Goal: Browse casually: Explore the website without a specific task or goal

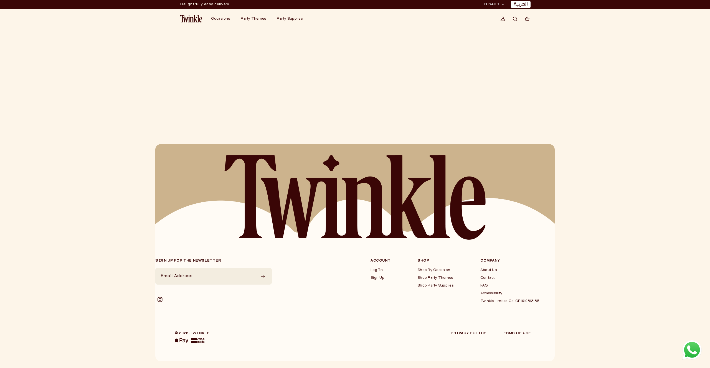
click at [190, 23] on header "Deliver to RIYADH JEDDAH (coming soon) DOHA (coming soon) RIYADH JEDDAH (coming…" at bounding box center [354, 19] width 399 height 20
click at [190, 21] on img at bounding box center [191, 18] width 22 height 7
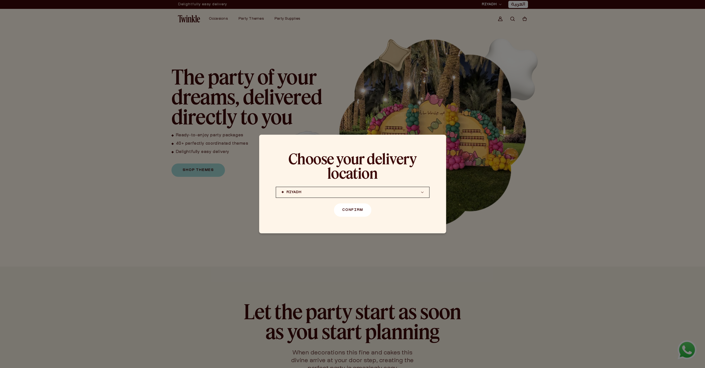
click at [350, 208] on button "Confirm" at bounding box center [352, 209] width 37 height 13
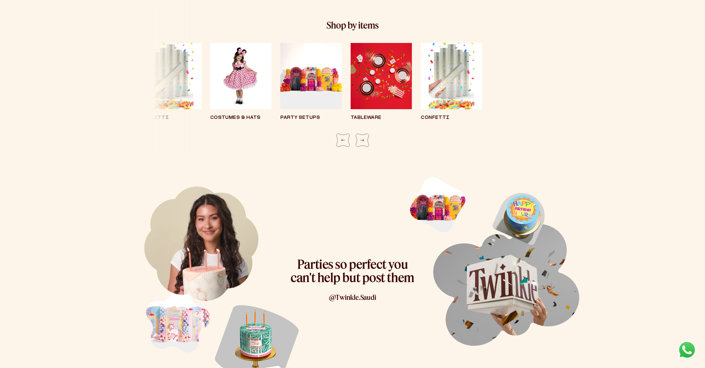
scroll to position [1139, 0]
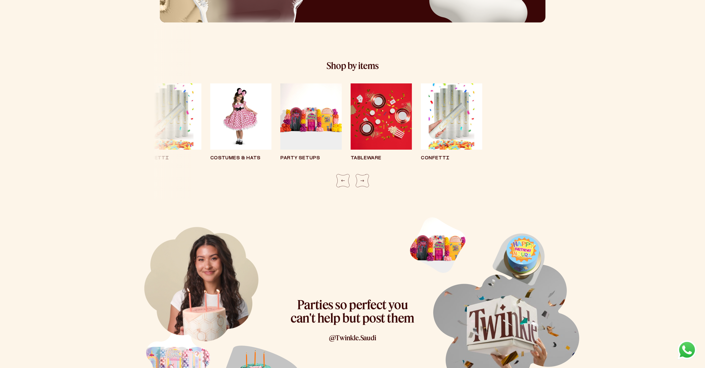
scroll to position [982, 0]
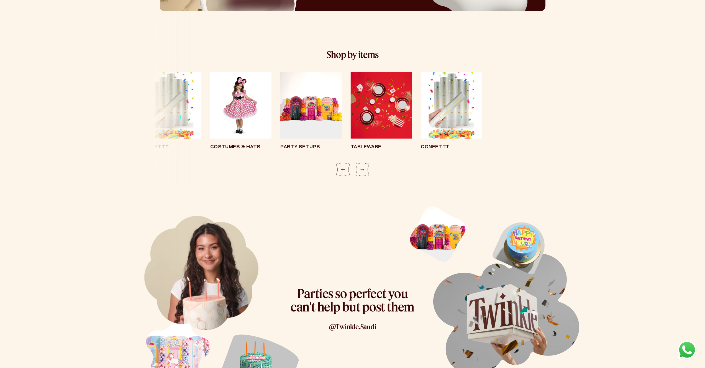
click at [267, 95] on img "8 / 8" at bounding box center [240, 105] width 61 height 67
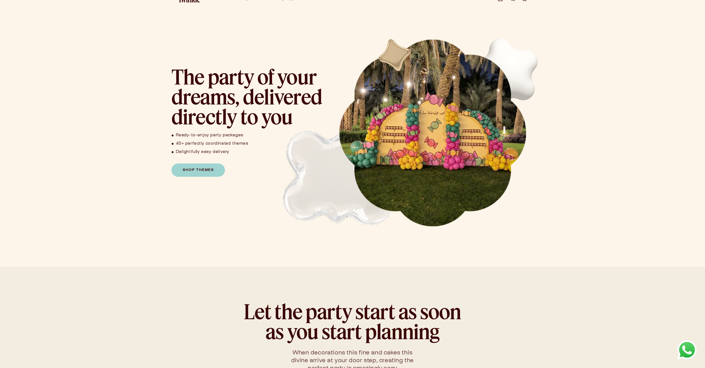
scroll to position [1058, 0]
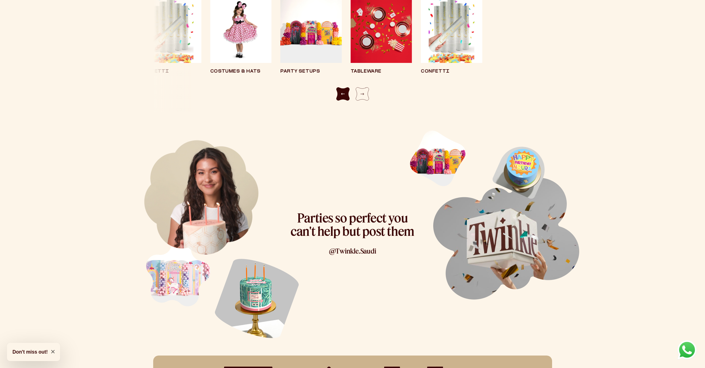
click at [343, 92] on div "Previous slide" at bounding box center [342, 93] width 13 height 13
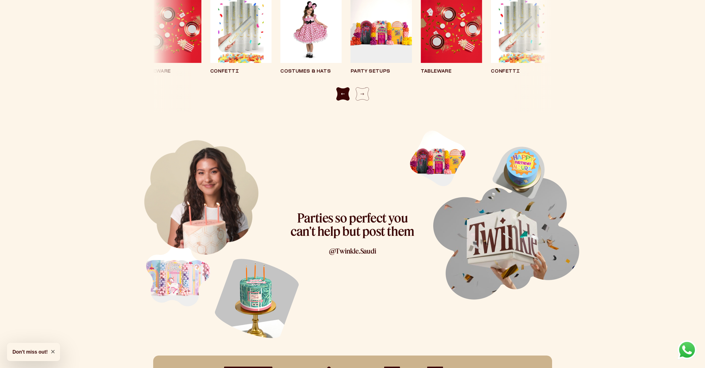
click at [343, 92] on div "Previous slide" at bounding box center [342, 93] width 13 height 13
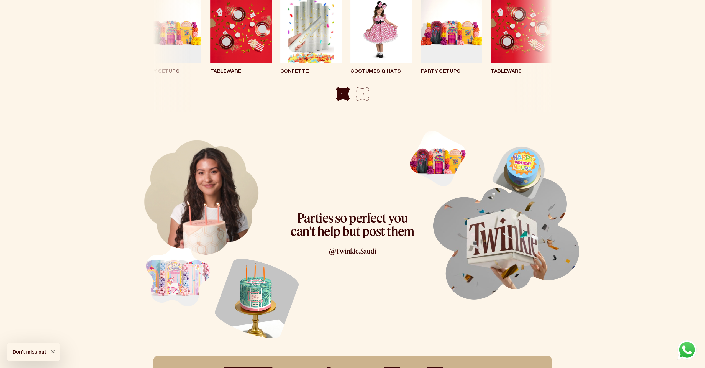
click at [343, 92] on div "Previous slide" at bounding box center [342, 93] width 13 height 13
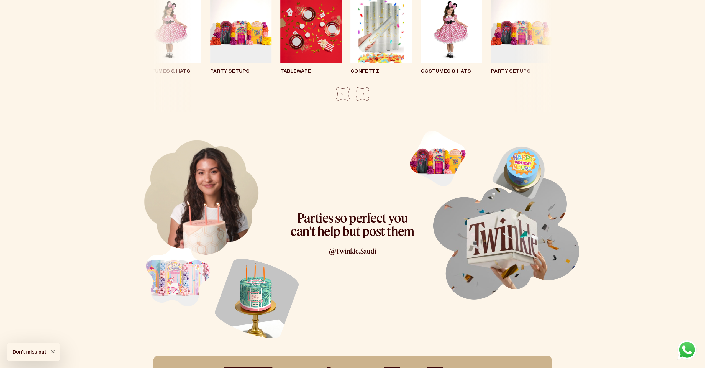
click at [180, 44] on div "Tableware Confetti Costumes & Hats Party Setups Tableware" at bounding box center [353, 42] width 346 height 91
click at [180, 69] on div "Tableware Confetti Costumes & Hats Party Setups Tableware" at bounding box center [353, 42] width 346 height 91
click at [180, 73] on div "Tableware Confetti Costumes & Hats Party Setups Tableware" at bounding box center [353, 42] width 346 height 91
click at [438, 47] on img "8 / 8" at bounding box center [451, 30] width 61 height 67
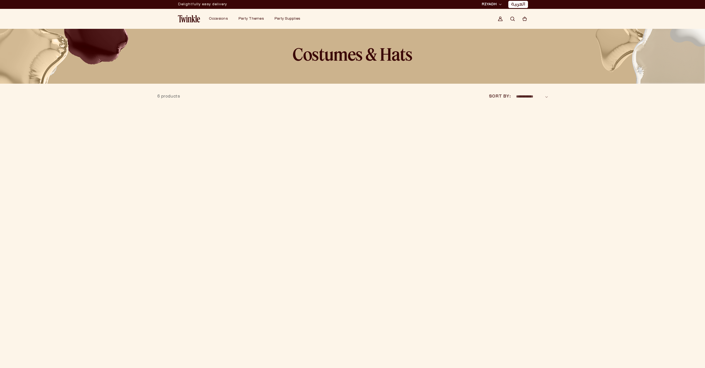
click at [237, 54] on span at bounding box center [352, 21] width 705 height 69
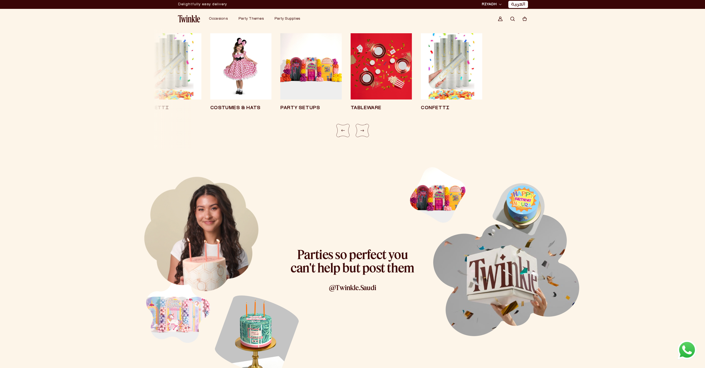
scroll to position [978, 0]
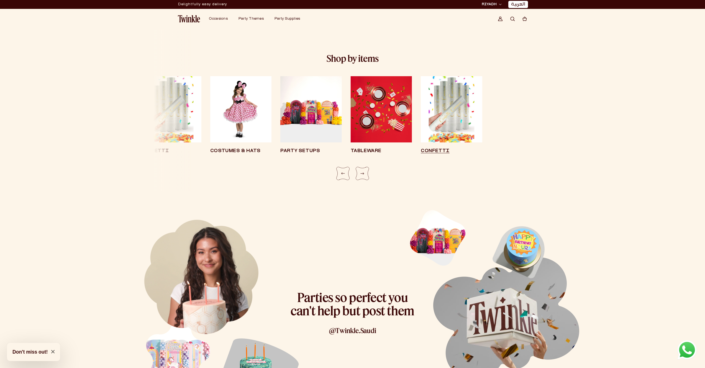
click at [432, 138] on img "3 / 8" at bounding box center [451, 109] width 61 height 67
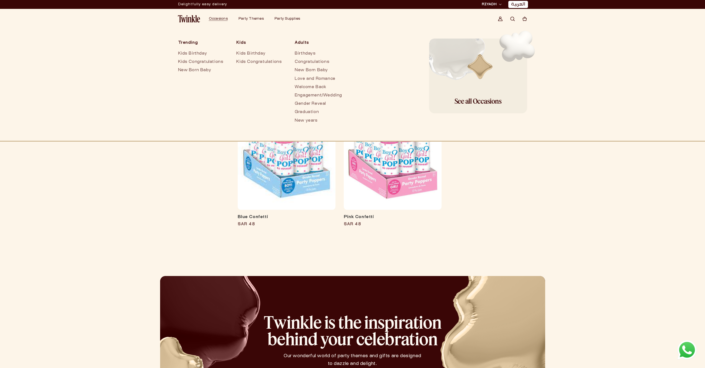
click at [182, 21] on img at bounding box center [189, 18] width 22 height 7
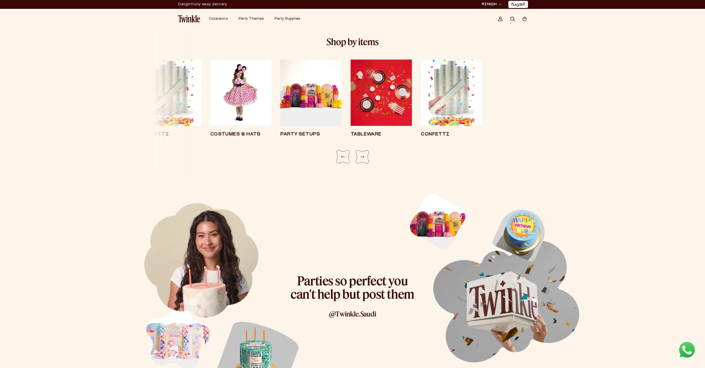
scroll to position [994, 0]
click at [360, 157] on div "Next slide" at bounding box center [362, 157] width 13 height 13
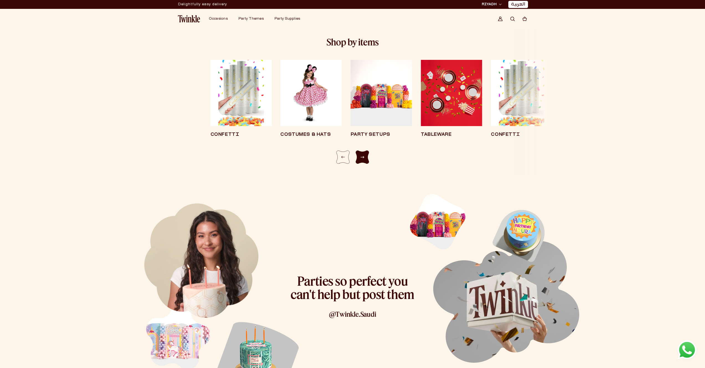
click at [360, 157] on div "Next slide" at bounding box center [362, 157] width 13 height 13
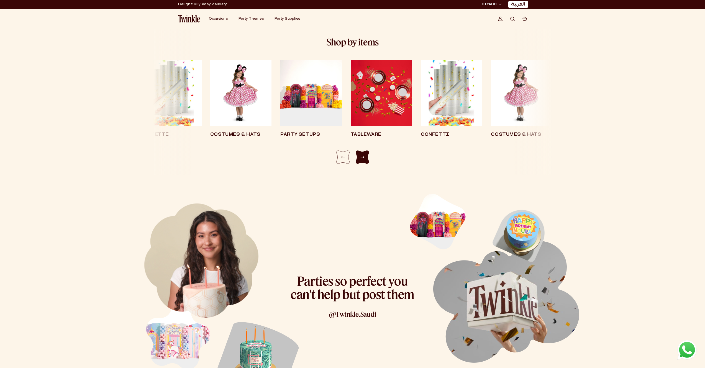
click at [360, 157] on div "Next slide" at bounding box center [362, 157] width 13 height 13
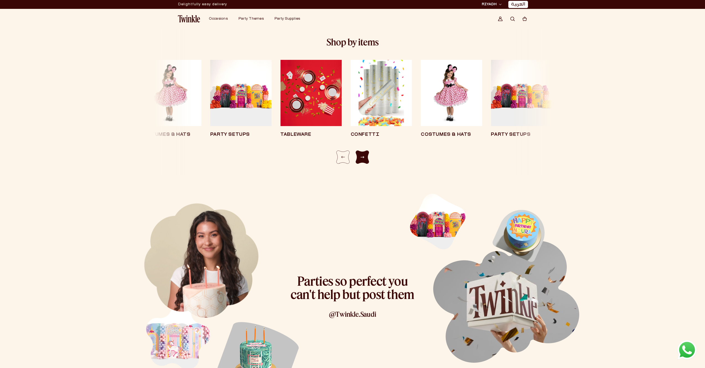
click at [360, 157] on div "Next slide" at bounding box center [362, 157] width 13 height 13
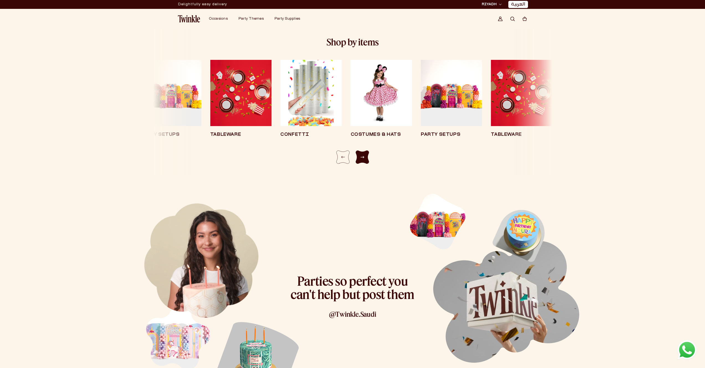
click at [360, 157] on div "Next slide" at bounding box center [362, 157] width 13 height 13
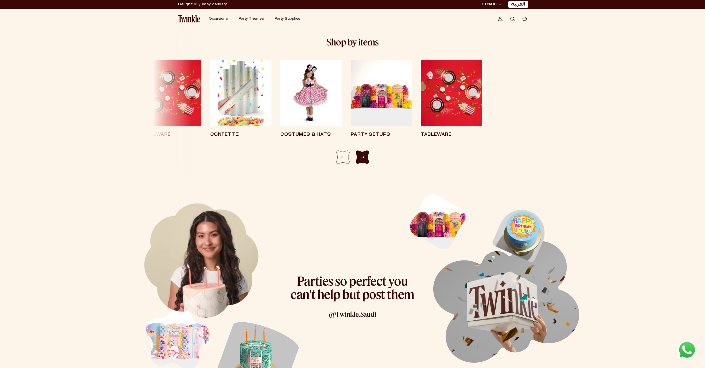
click at [360, 157] on div "Next slide" at bounding box center [362, 157] width 13 height 13
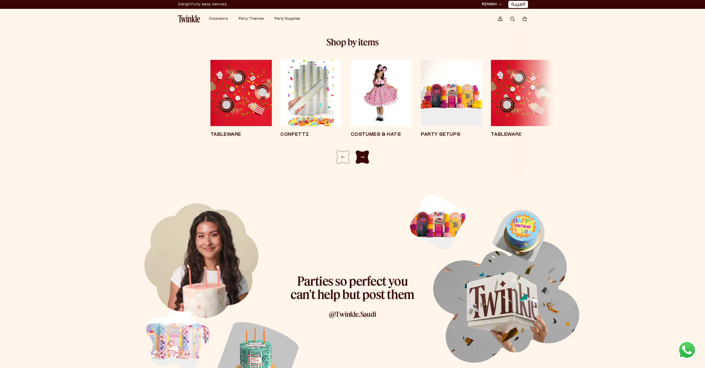
click at [360, 157] on div "Next slide" at bounding box center [362, 157] width 13 height 13
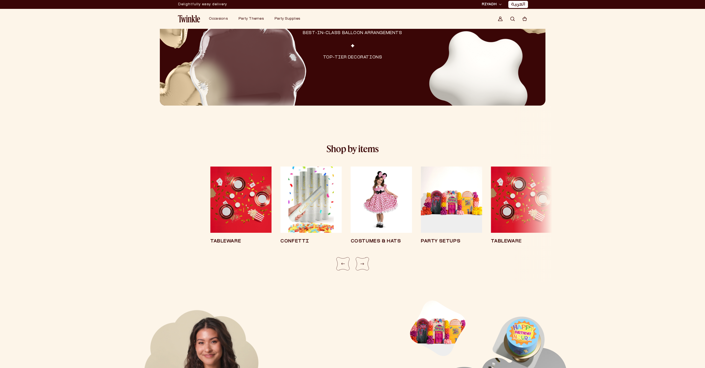
scroll to position [883, 0]
